Goal: Transaction & Acquisition: Subscribe to service/newsletter

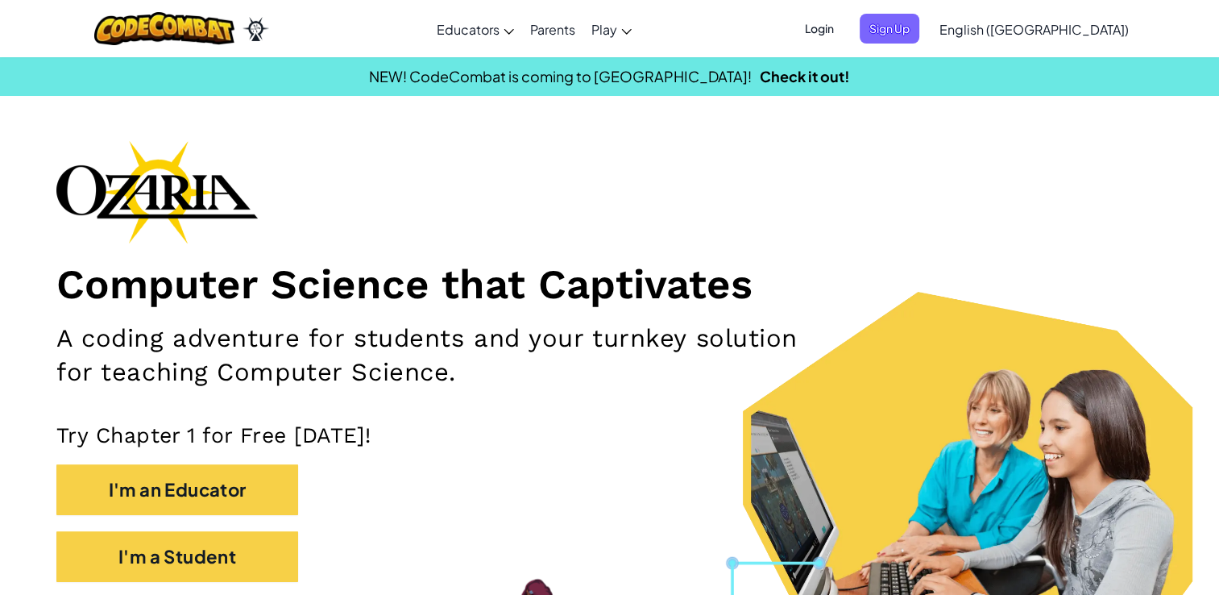
click at [1086, 39] on link "English ([GEOGRAPHIC_DATA])" at bounding box center [1035, 29] width 206 height 44
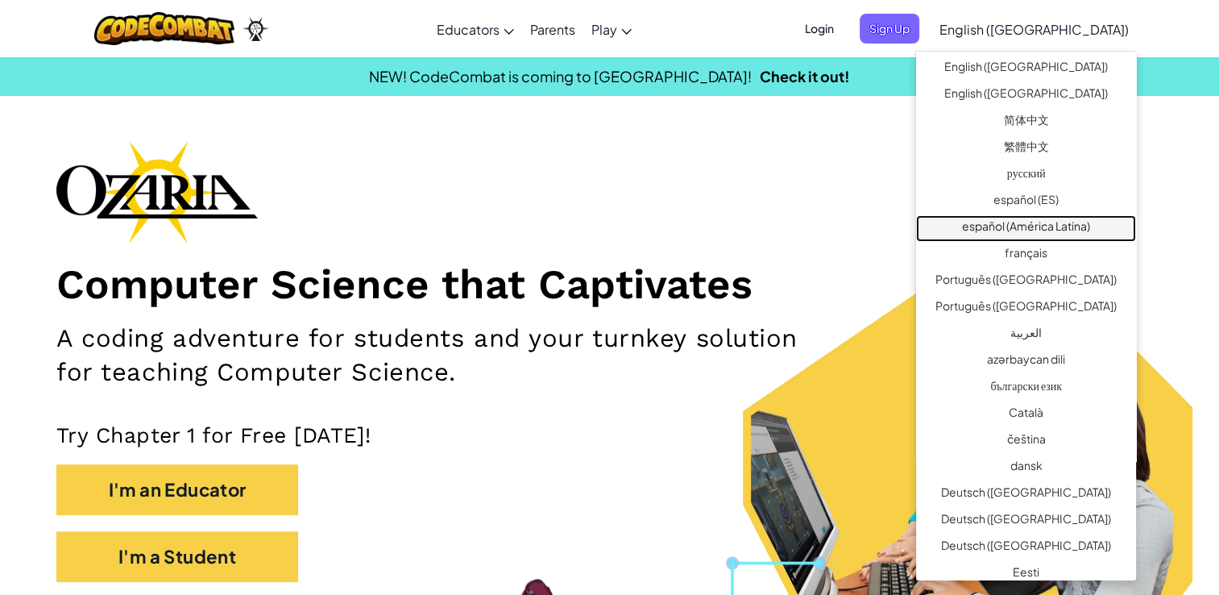
click at [1036, 232] on link "español (América Latina)" at bounding box center [1026, 228] width 220 height 27
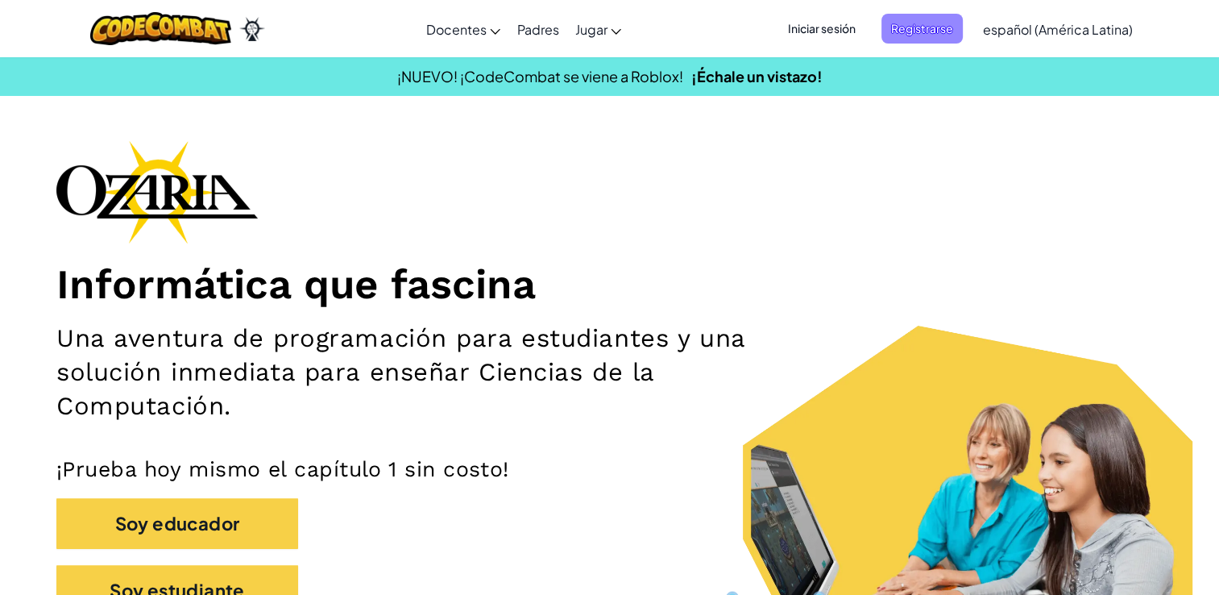
click at [954, 43] on span "Registrarse" at bounding box center [922, 29] width 81 height 30
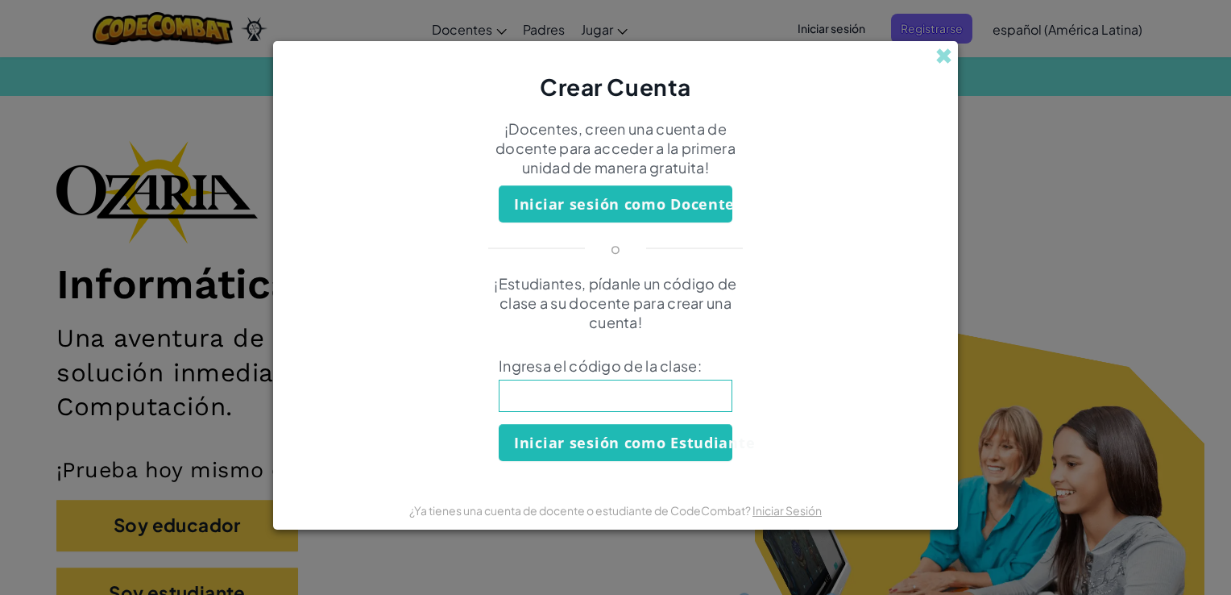
click at [587, 321] on p "¡Estudiantes, pídanle un código de clase a su docente para crear una cuenta!" at bounding box center [616, 303] width 282 height 58
click at [946, 56] on span at bounding box center [944, 56] width 17 height 17
